Goal: Task Accomplishment & Management: Use online tool/utility

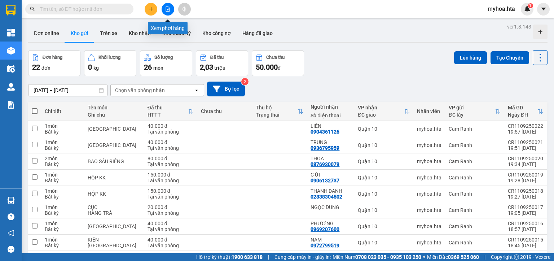
click at [169, 9] on icon "file-add" at bounding box center [168, 8] width 4 height 5
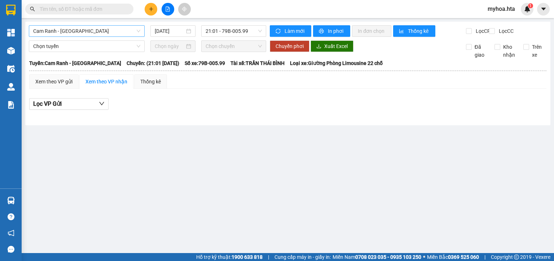
click at [84, 31] on span "Cam Ranh - [GEOGRAPHIC_DATA]" at bounding box center [86, 31] width 107 height 11
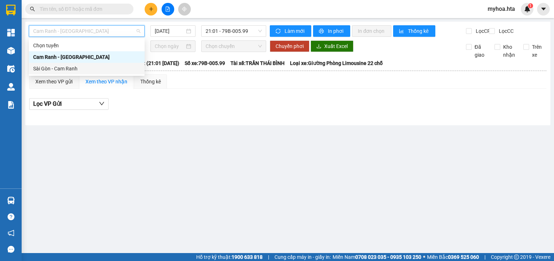
click at [93, 67] on div "Sài Gòn - Cam Ranh" at bounding box center [86, 69] width 107 height 8
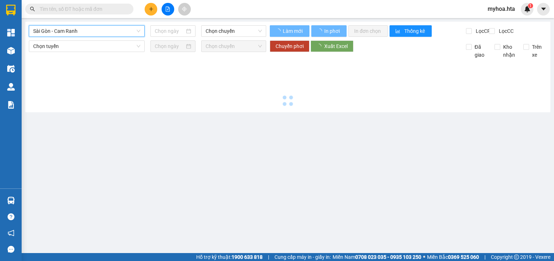
type input "[DATE]"
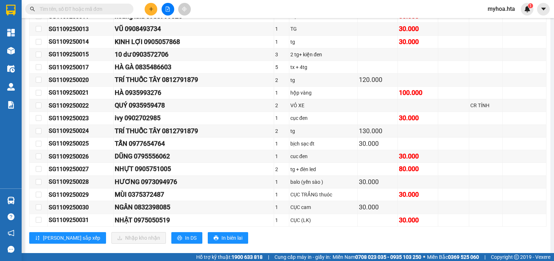
scroll to position [393, 0]
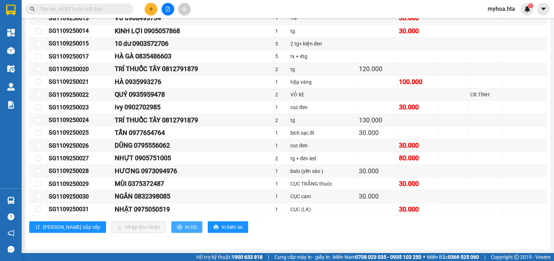
click at [185, 227] on span "In DS" at bounding box center [191, 227] width 12 height 8
